Goal: Information Seeking & Learning: Stay updated

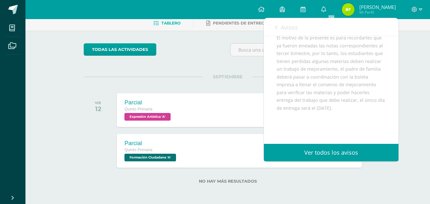
scroll to position [74, 0]
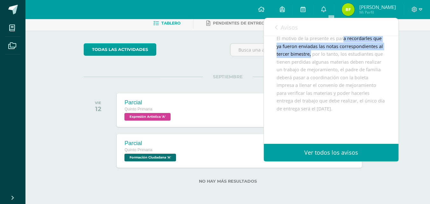
drag, startPoint x: 0, startPoint y: 0, endPoint x: 311, endPoint y: 60, distance: 316.9
click at [311, 60] on div "Queridos papitos por este medio les saludo cordialmente. El motivo de la presen…" at bounding box center [330, 97] width 109 height 156
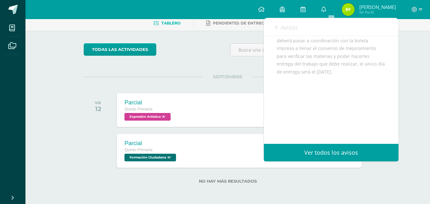
scroll to position [119, 0]
click at [323, 160] on link "Ver todos los avisos" at bounding box center [331, 152] width 135 height 17
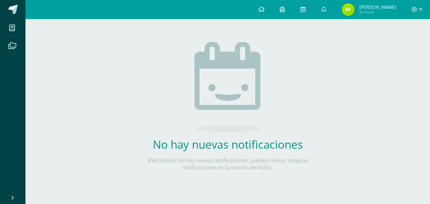
scroll to position [8, 0]
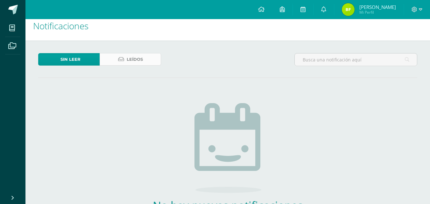
click at [125, 60] on link "Leídos" at bounding box center [130, 59] width 61 height 12
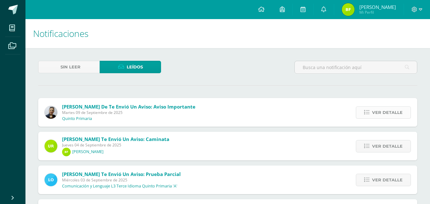
click at [371, 114] on link "Ver detalle" at bounding box center [383, 112] width 55 height 12
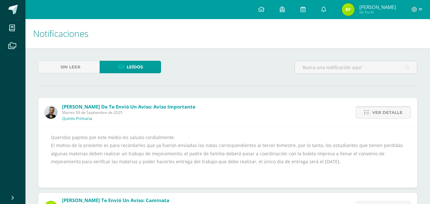
click at [384, 115] on span "Ver detalle" at bounding box center [387, 113] width 31 height 12
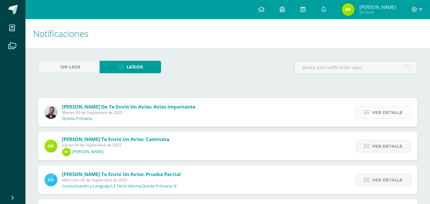
click at [393, 118] on span "Ver detalle" at bounding box center [387, 113] width 31 height 12
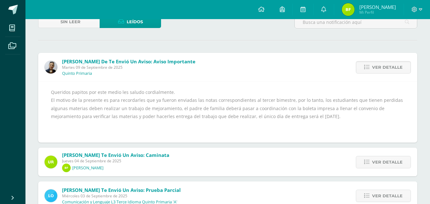
scroll to position [47, 0]
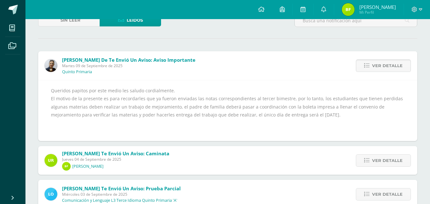
click at [387, 64] on span "Ver detalle" at bounding box center [387, 66] width 31 height 12
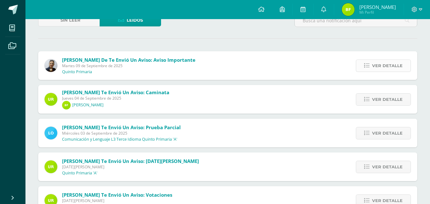
click at [389, 63] on span "Ver detalle" at bounding box center [387, 66] width 31 height 12
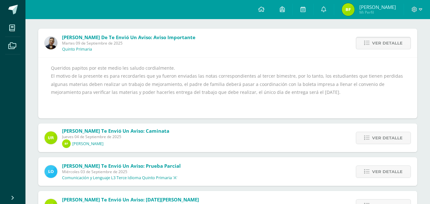
scroll to position [71, 0]
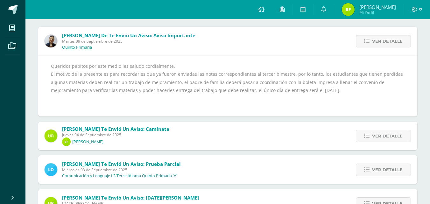
click at [390, 40] on span "Ver detalle" at bounding box center [387, 41] width 31 height 12
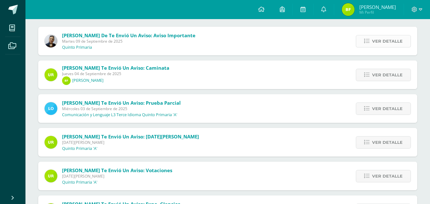
click at [387, 46] on span "Ver detalle" at bounding box center [387, 41] width 31 height 12
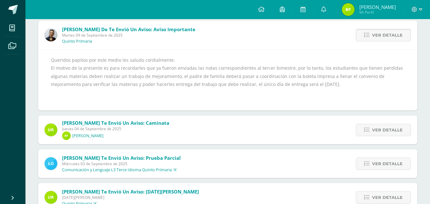
scroll to position [78, 0]
click at [390, 29] on span "Ver detalle" at bounding box center [387, 35] width 31 height 12
